Goal: Transaction & Acquisition: Purchase product/service

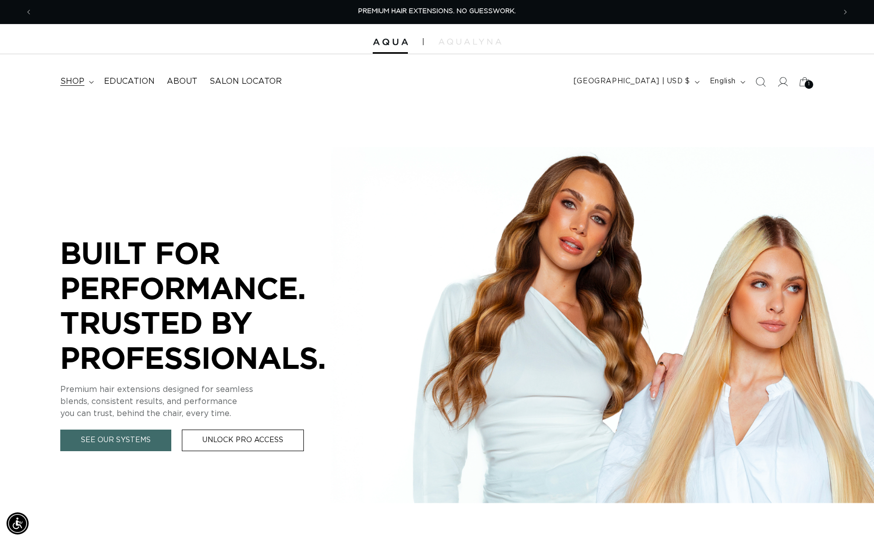
click at [84, 79] on span "shop" at bounding box center [72, 81] width 24 height 11
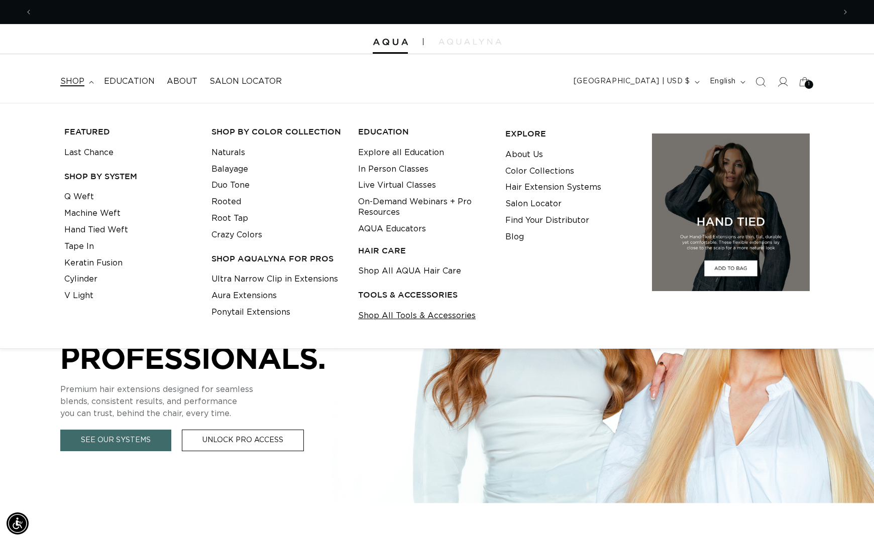
scroll to position [0, 800]
click at [393, 229] on link "AQUA Educators" at bounding box center [392, 229] width 68 height 17
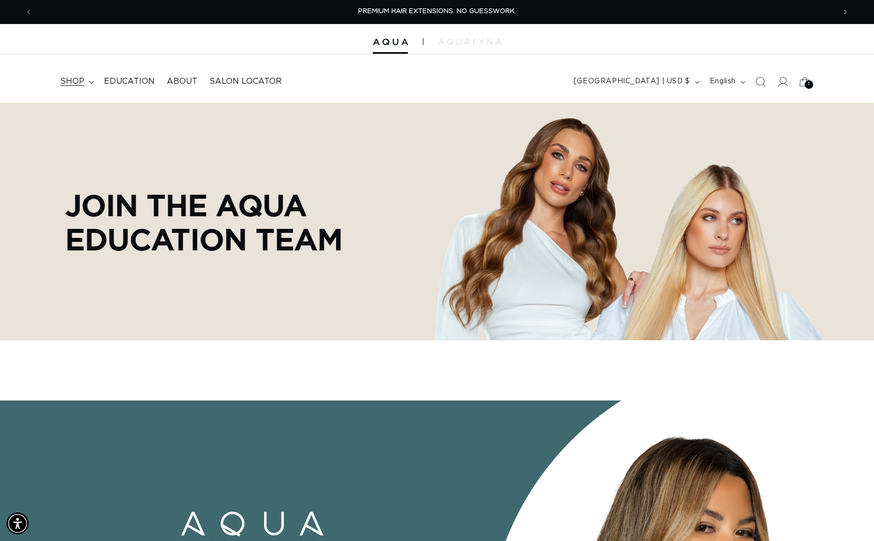
click at [77, 88] on summary "shop" at bounding box center [76, 81] width 44 height 23
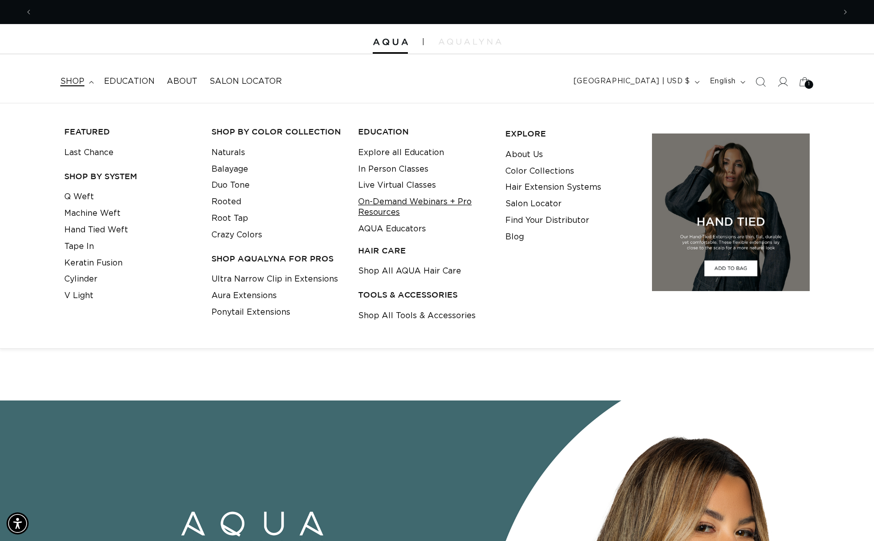
scroll to position [0, 1601]
click at [394, 171] on link "In Person Classes" at bounding box center [393, 169] width 70 height 17
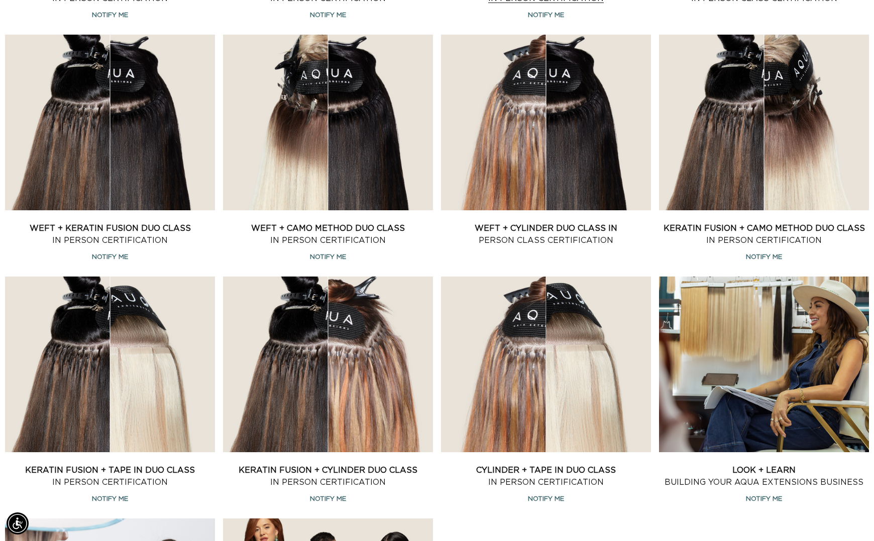
scroll to position [546, 0]
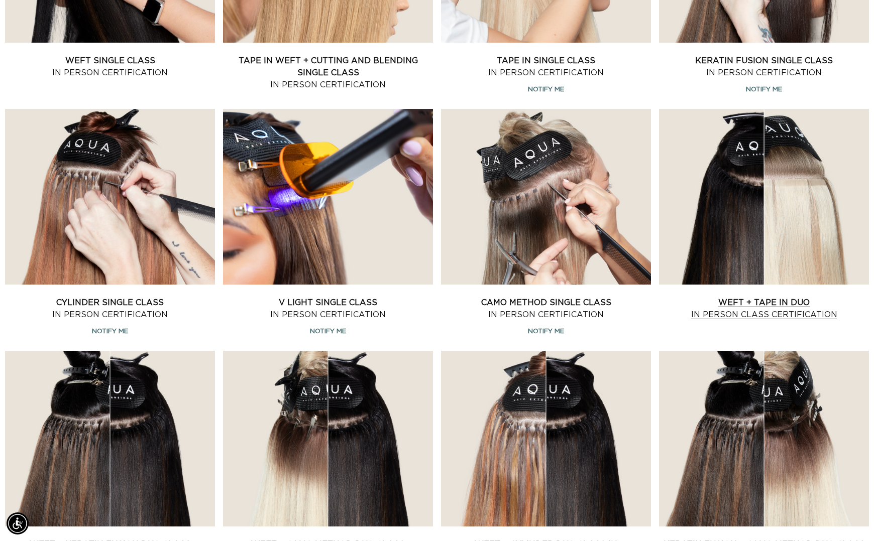
click at [779, 297] on link "Weft + Tape in Duo In Person Class Certification" at bounding box center [764, 309] width 210 height 24
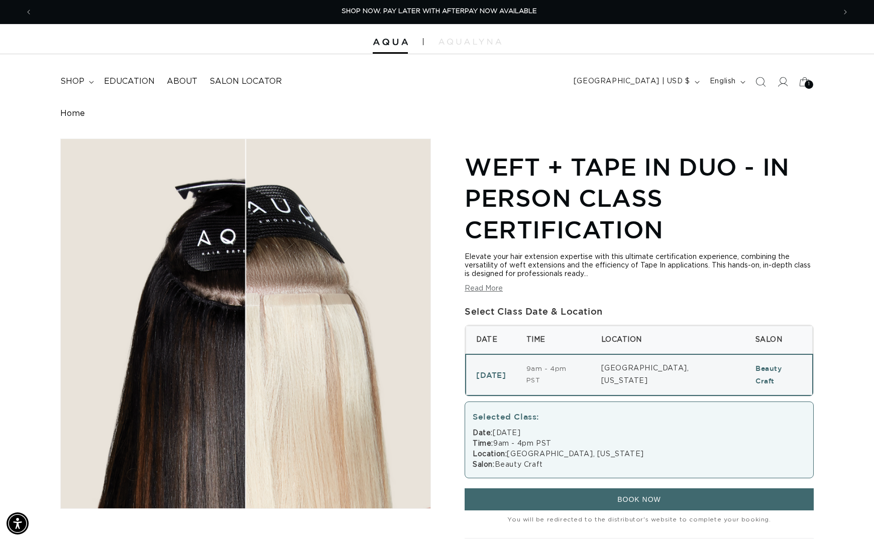
scroll to position [0, 1601]
click at [129, 81] on span "Education" at bounding box center [129, 81] width 51 height 11
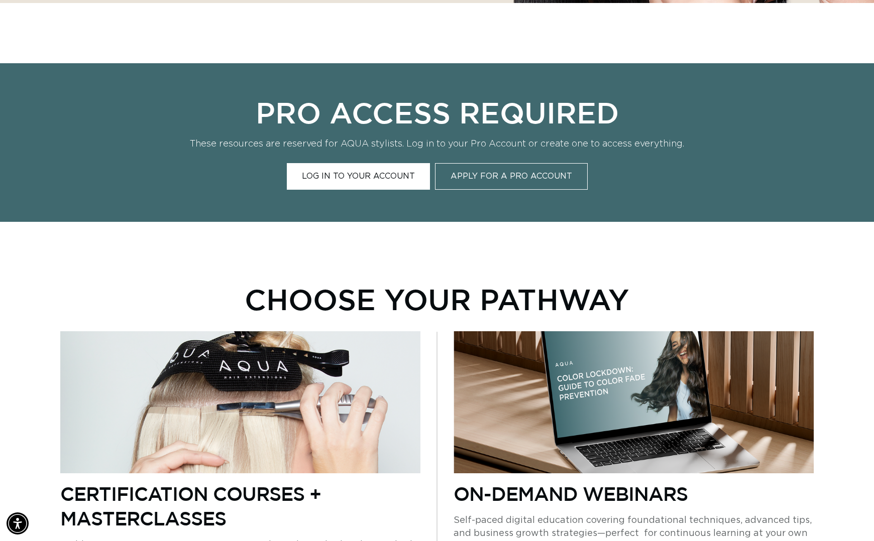
scroll to position [644, 0]
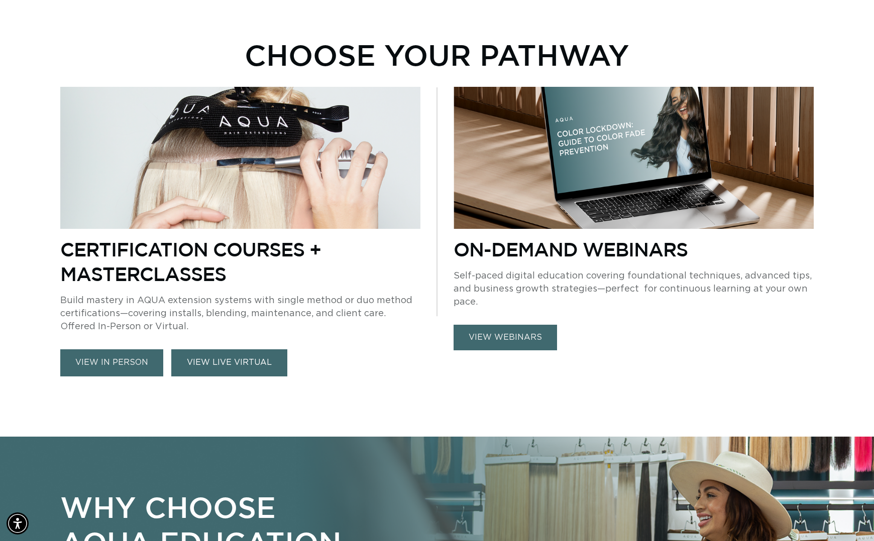
click at [248, 360] on link "VIEW LIVE VIRTUAL" at bounding box center [229, 362] width 116 height 27
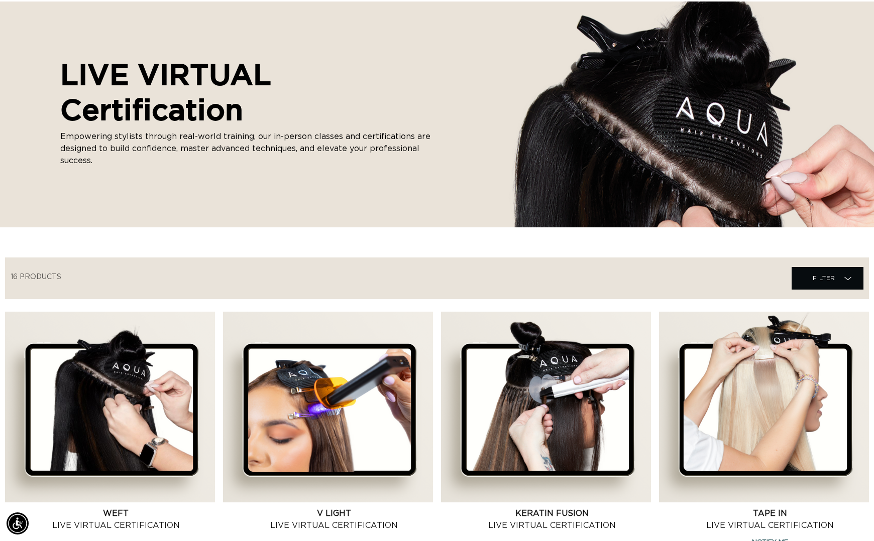
scroll to position [0, 1601]
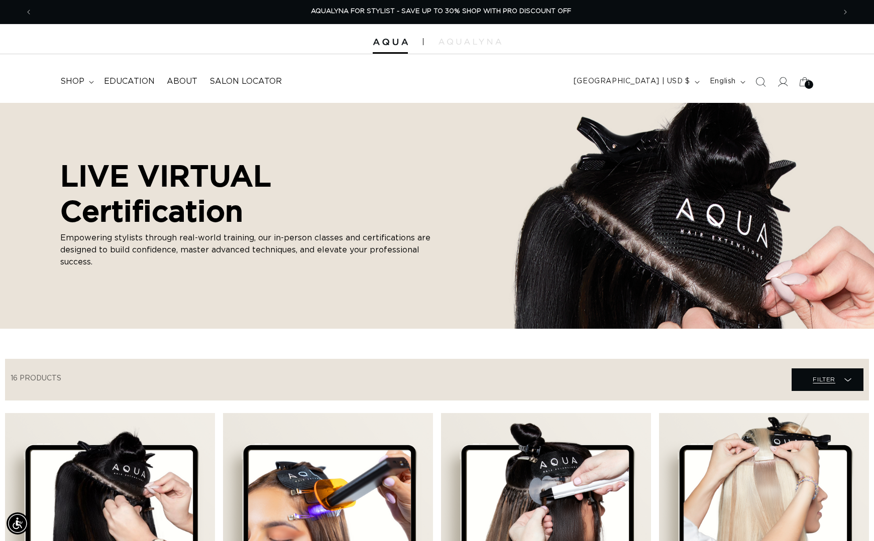
click at [834, 391] on span "Filter Filter" at bounding box center [827, 379] width 72 height 23
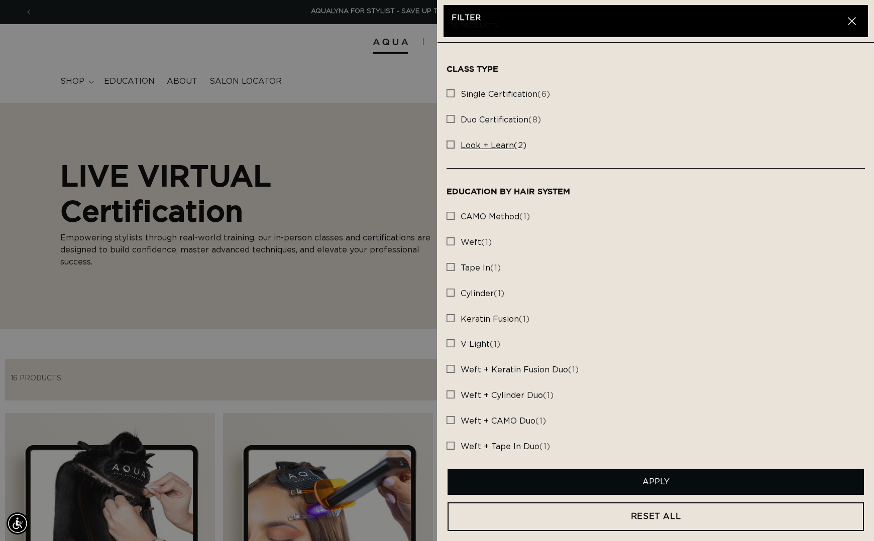
click at [480, 140] on label "look + learn (2) look + learn (2 products)" at bounding box center [655, 146] width 418 height 26
click at [454, 140] on input "look + learn (2) look + learn (2 products)" at bounding box center [450, 142] width 8 height 8
checkbox input "true"
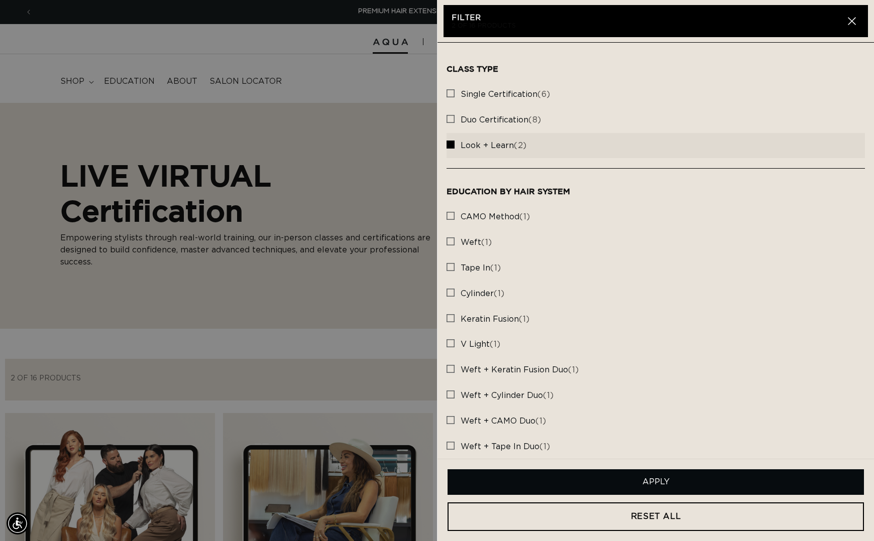
click at [791, 391] on summary "Filter Filter" at bounding box center [827, 379] width 72 height 23
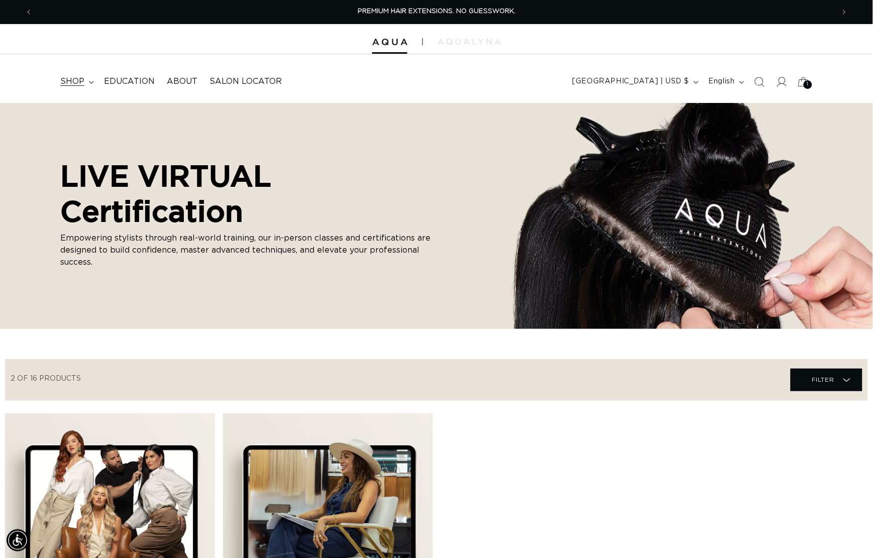
click at [80, 84] on span "shop" at bounding box center [72, 81] width 24 height 11
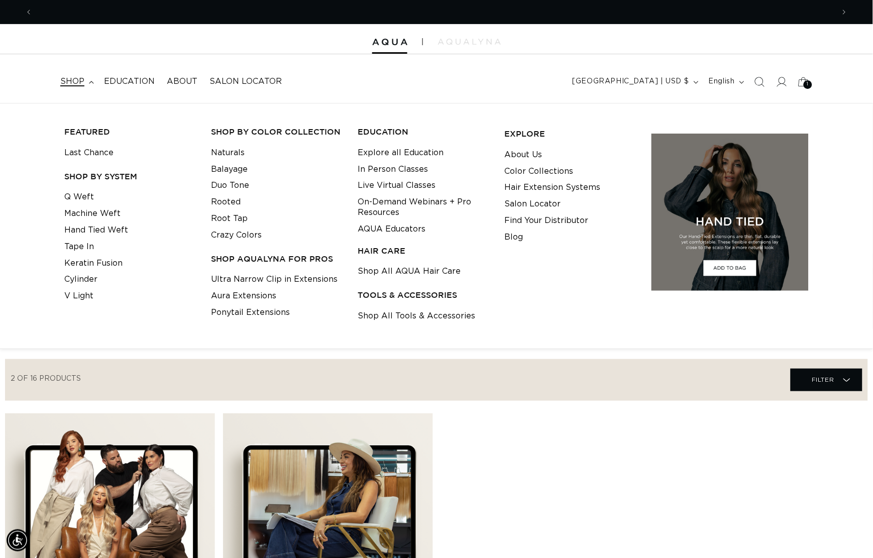
scroll to position [0, 799]
click at [408, 230] on link "AQUA Educators" at bounding box center [391, 229] width 68 height 17
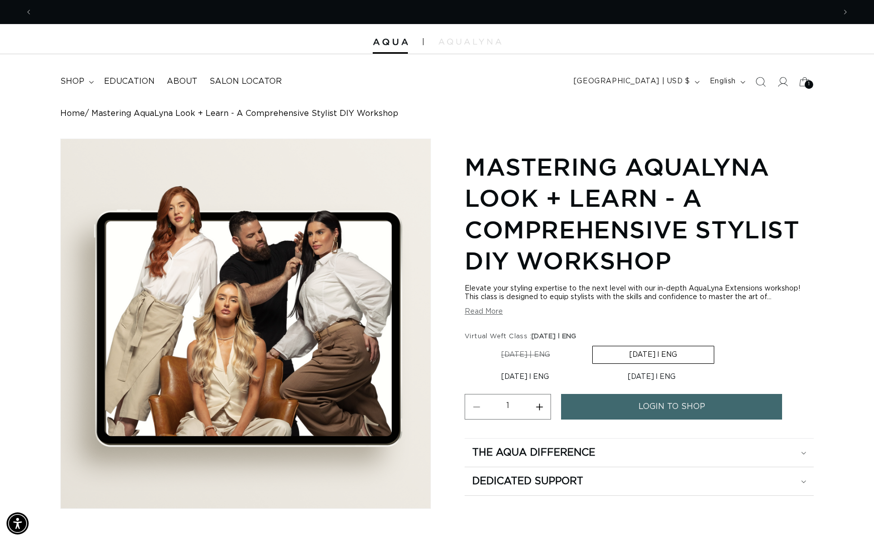
scroll to position [0, 800]
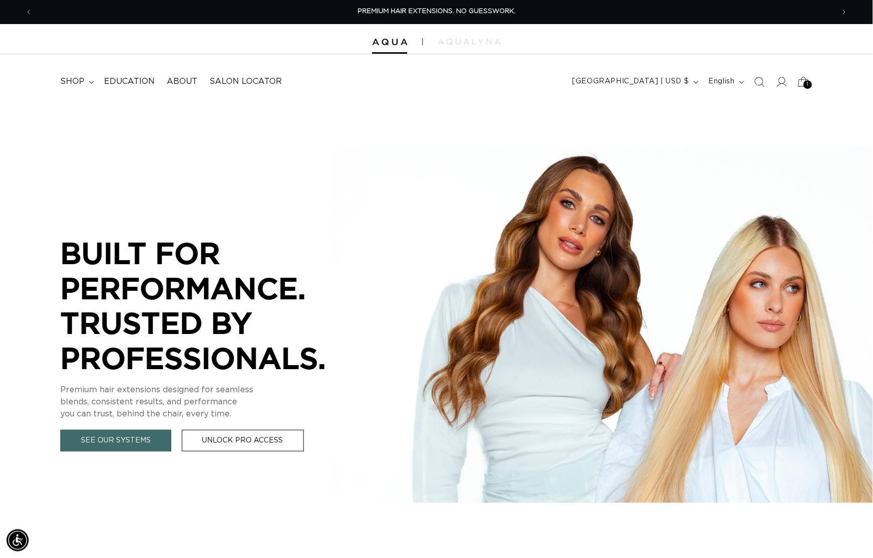
click at [798, 81] on icon at bounding box center [803, 82] width 24 height 24
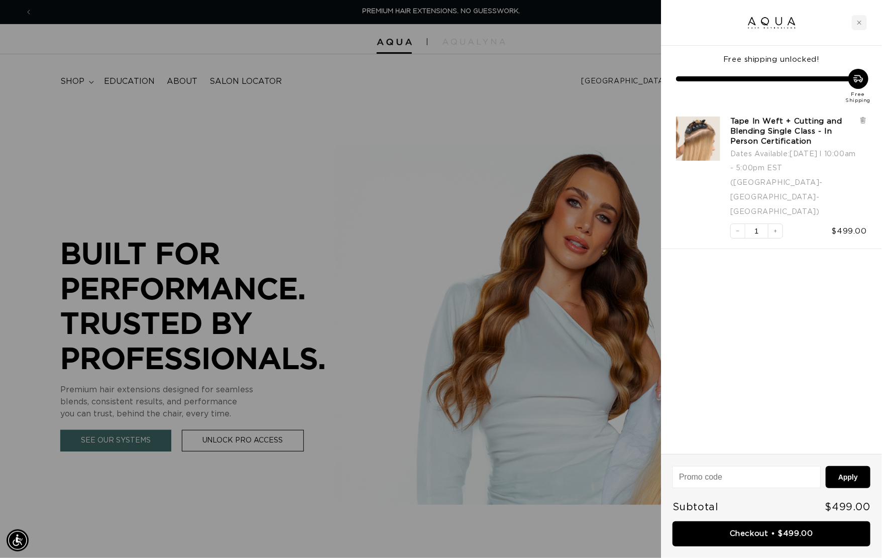
click at [640, 136] on div at bounding box center [441, 279] width 882 height 558
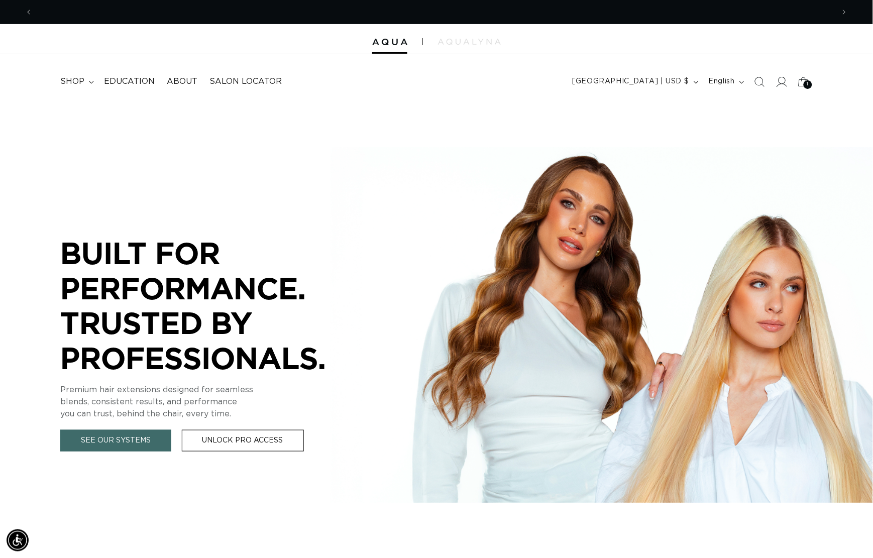
scroll to position [0, 799]
click at [776, 85] on icon at bounding box center [781, 81] width 11 height 11
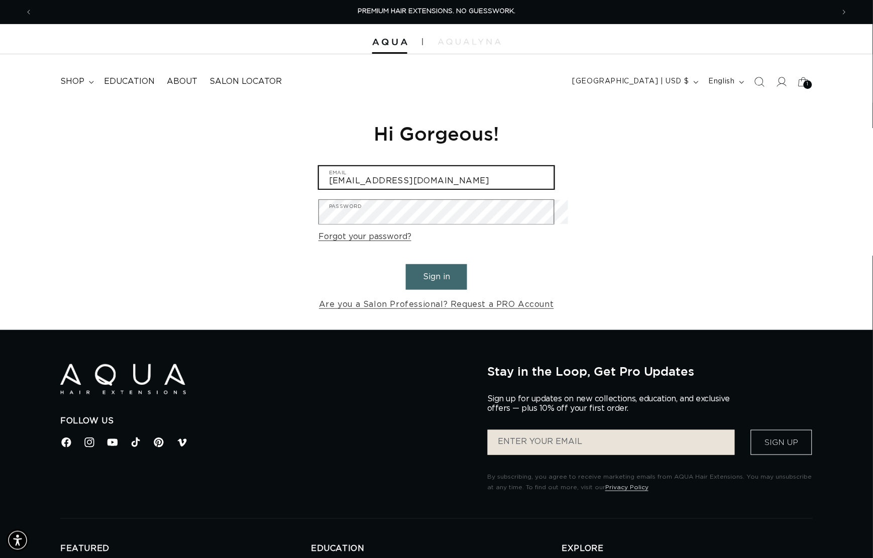
type input "frankb@frankiethedirector.com"
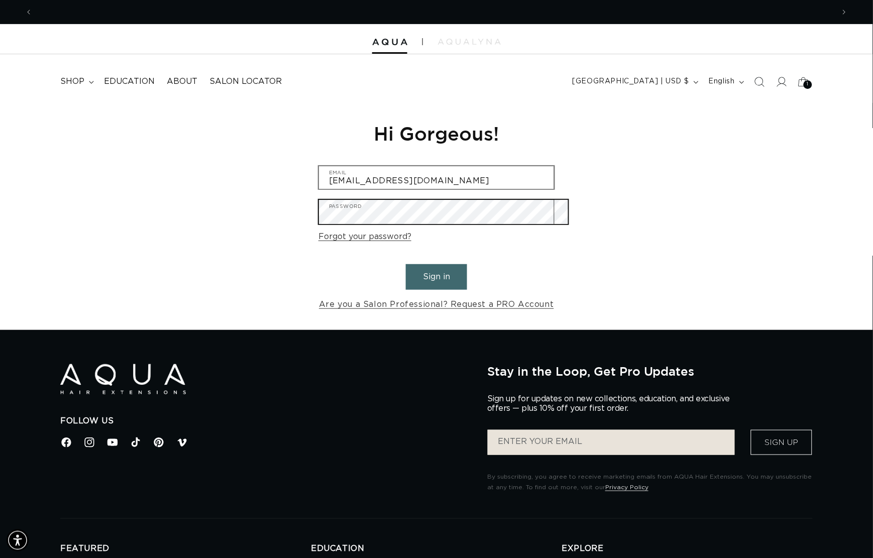
scroll to position [0, 799]
click at [436, 282] on button "Sign in" at bounding box center [436, 277] width 61 height 26
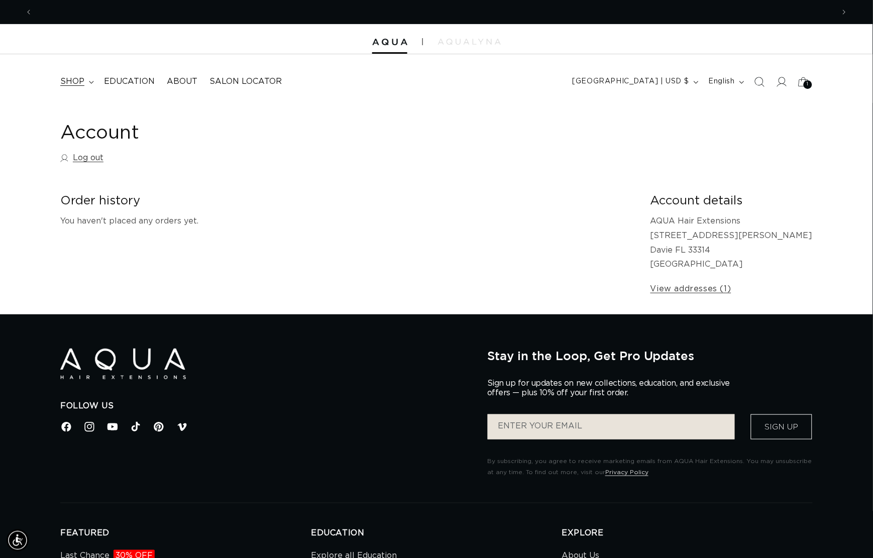
scroll to position [0, 1599]
click at [78, 79] on span "shop" at bounding box center [72, 81] width 24 height 11
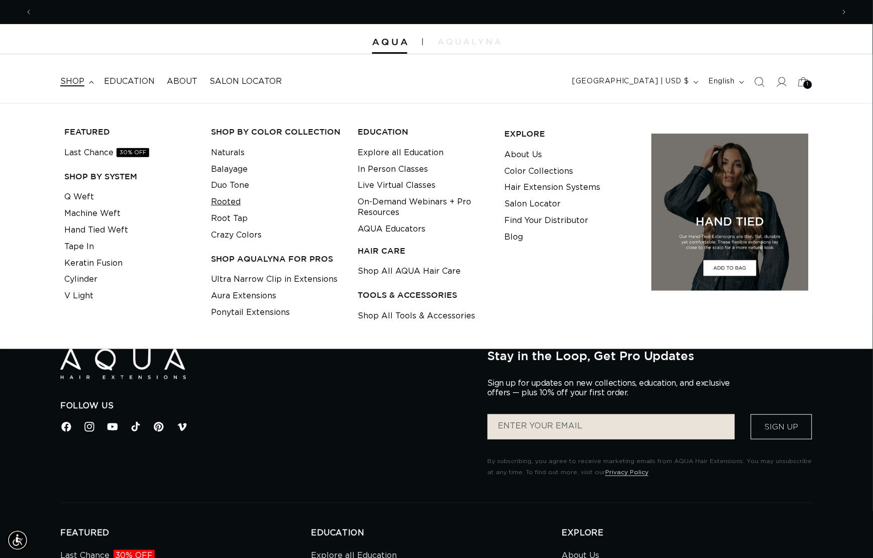
scroll to position [0, 0]
click at [233, 201] on link "Rooted" at bounding box center [226, 202] width 30 height 17
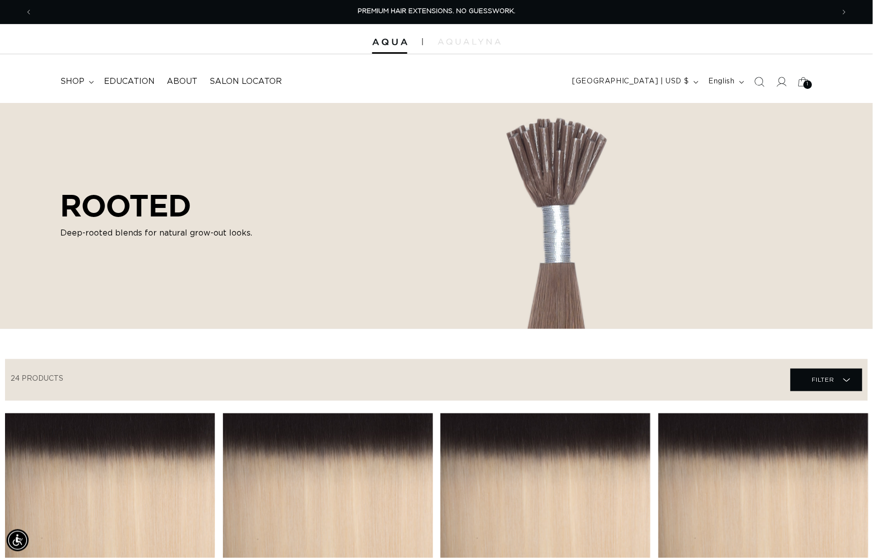
scroll to position [238, 0]
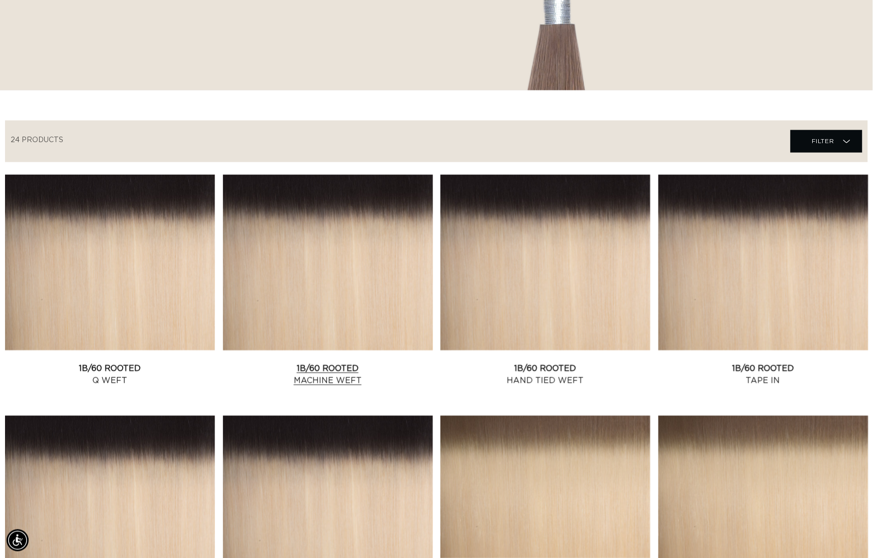
click at [338, 362] on link "1B/60 Rooted Machine Weft" at bounding box center [328, 374] width 210 height 24
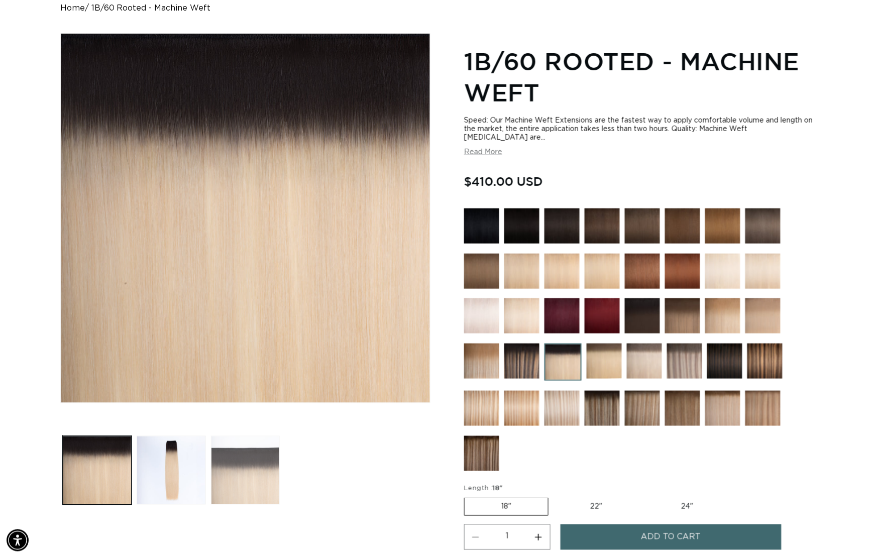
click at [257, 477] on button "Load image 3 in gallery view" at bounding box center [245, 470] width 69 height 69
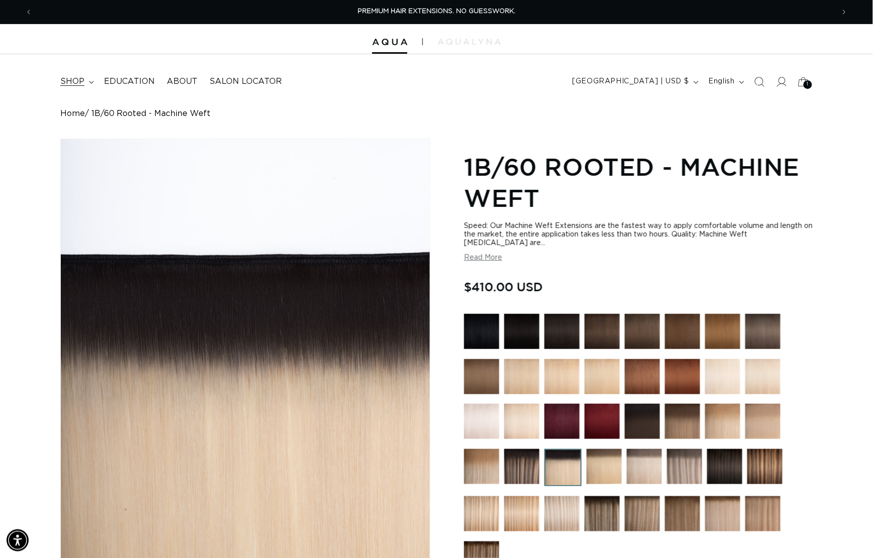
click at [75, 84] on span "shop" at bounding box center [72, 81] width 24 height 11
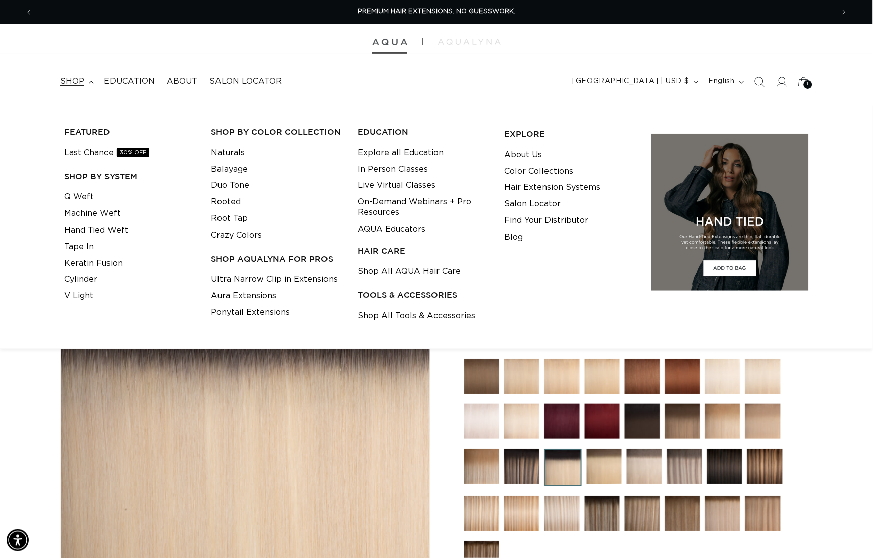
click at [394, 40] on img at bounding box center [389, 42] width 35 height 7
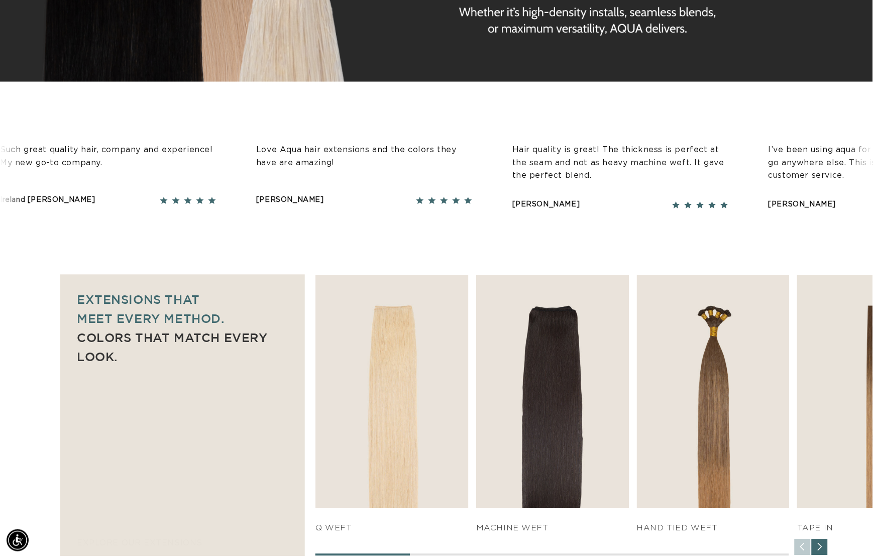
scroll to position [0, 1617]
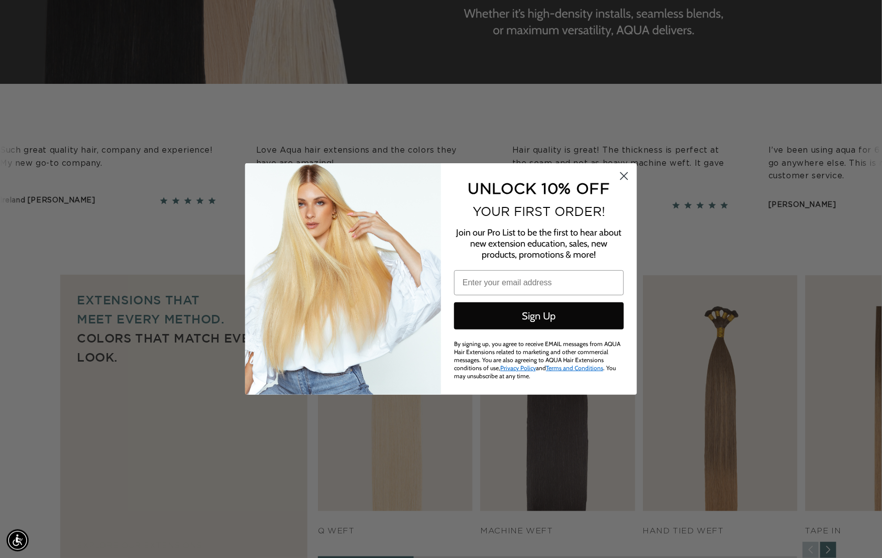
click at [625, 179] on circle "Close dialog" at bounding box center [624, 176] width 17 height 17
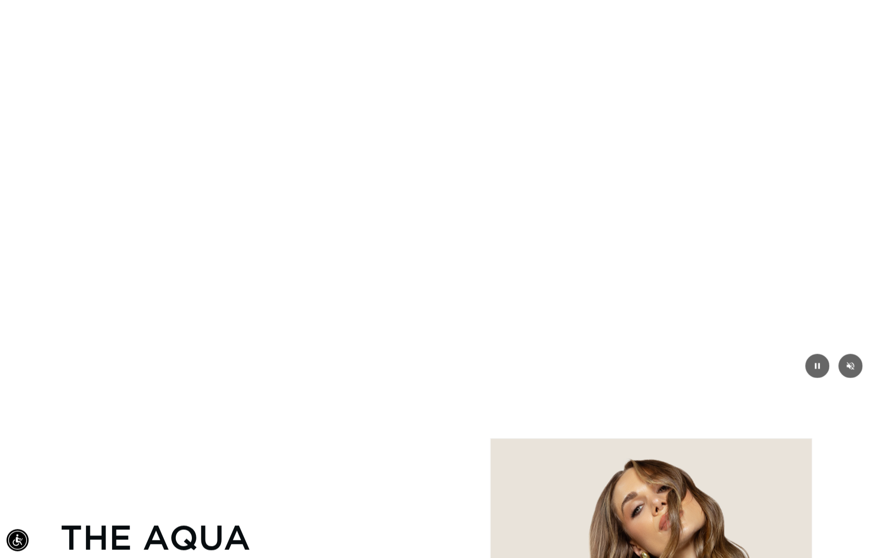
scroll to position [0, 1599]
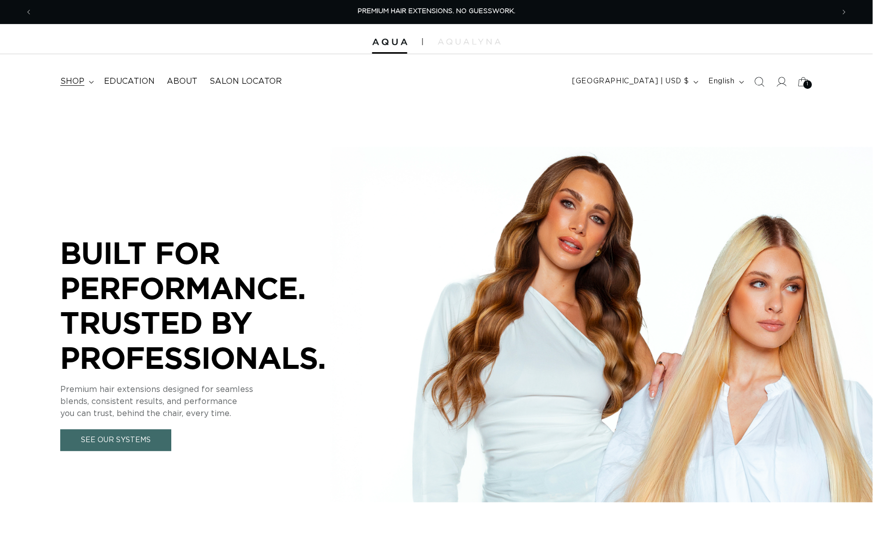
click at [88, 80] on summary "shop" at bounding box center [76, 81] width 44 height 23
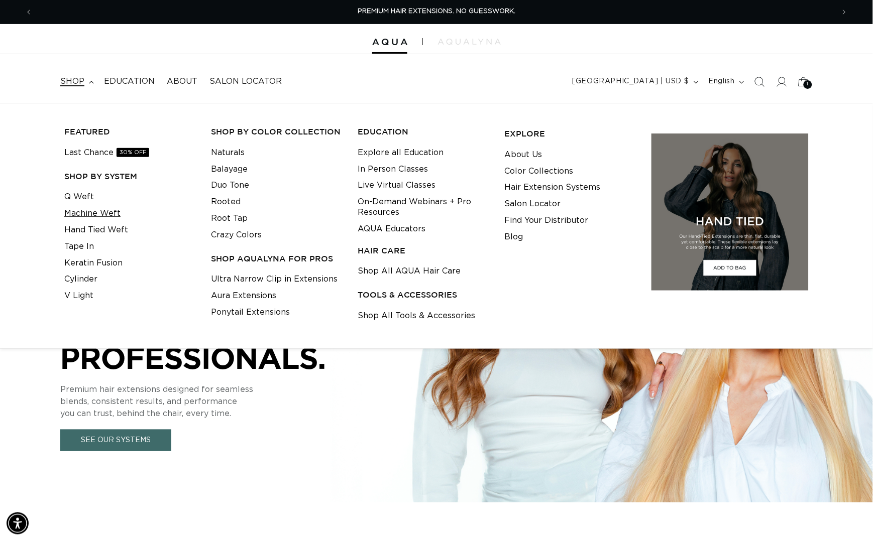
click at [101, 211] on link "Machine Weft" at bounding box center [92, 213] width 56 height 17
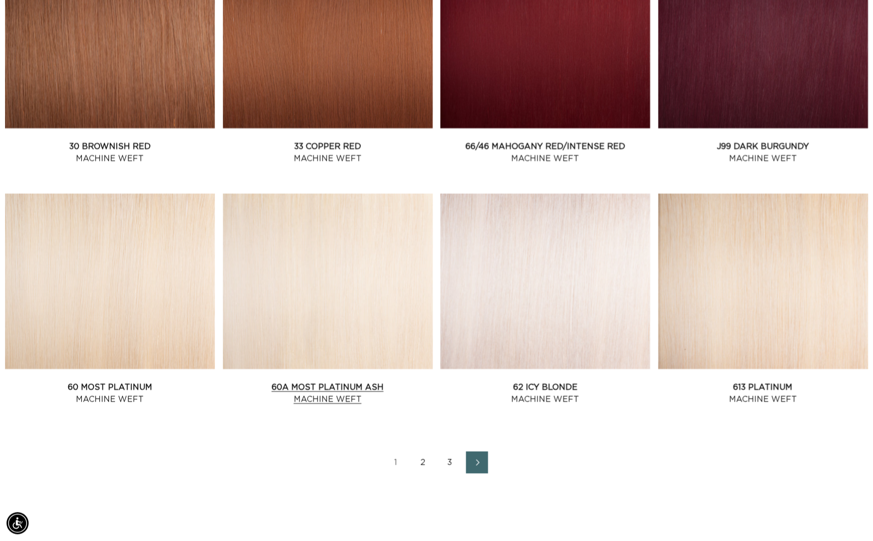
scroll to position [0, 1599]
click at [418, 474] on link "2" at bounding box center [423, 463] width 22 height 22
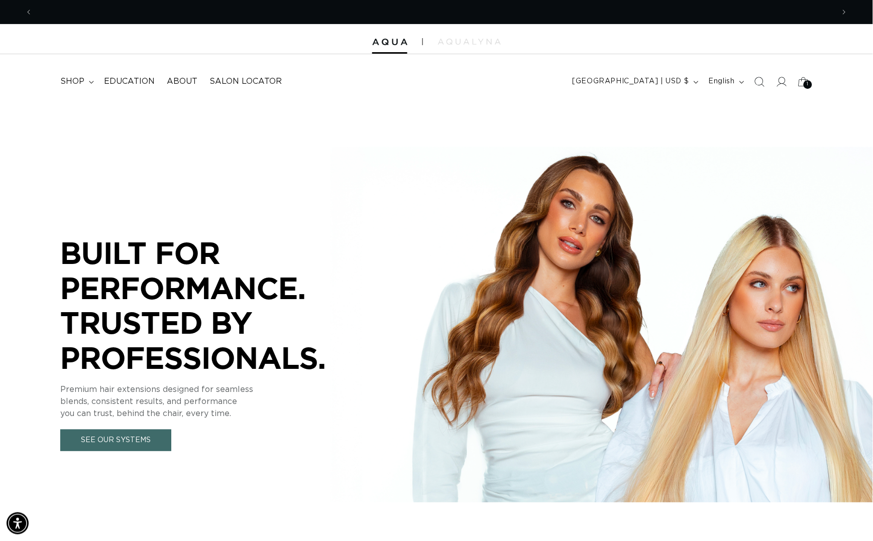
scroll to position [0, 799]
